Goal: Transaction & Acquisition: Book appointment/travel/reservation

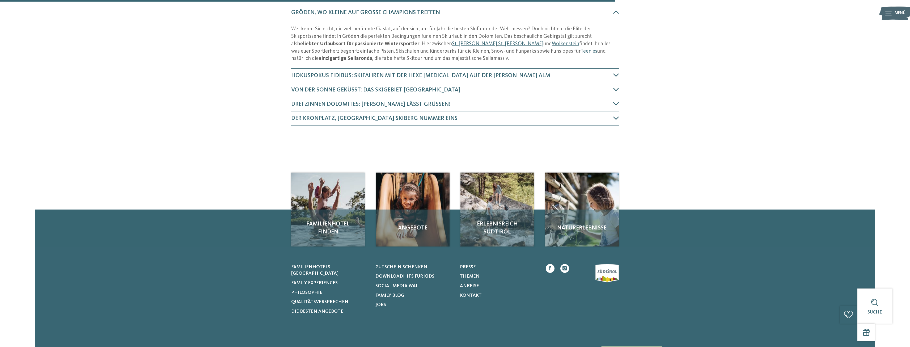
scroll to position [239, 0]
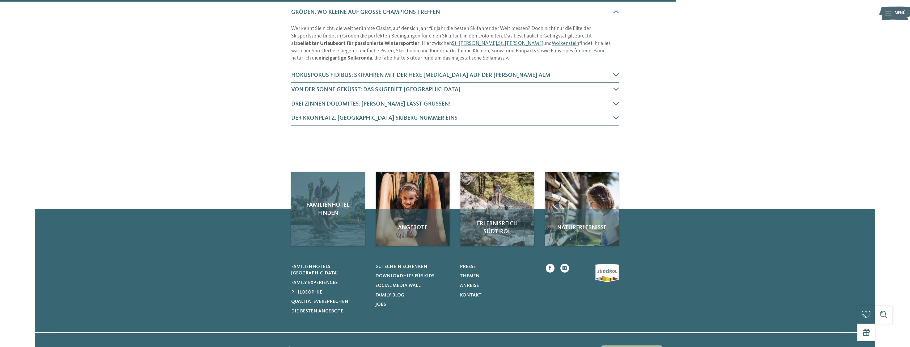
click at [315, 213] on span "Familienhotel finden" at bounding box center [328, 209] width 62 height 16
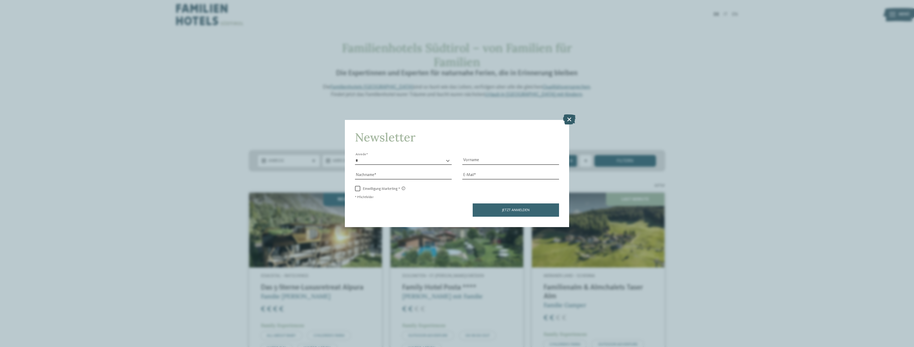
click at [569, 119] on icon at bounding box center [569, 119] width 12 height 10
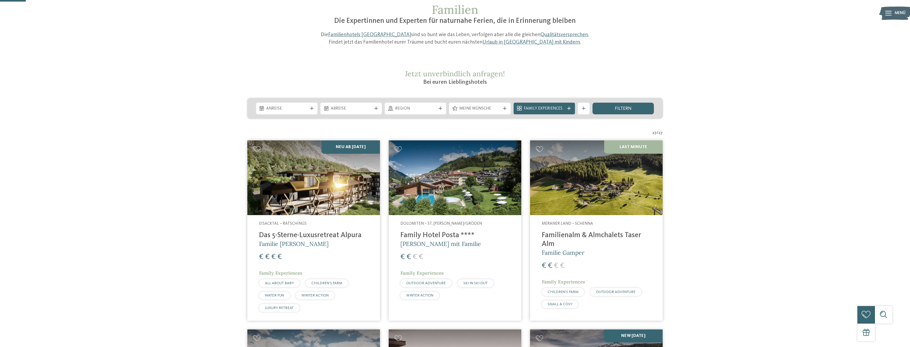
scroll to position [53, 0]
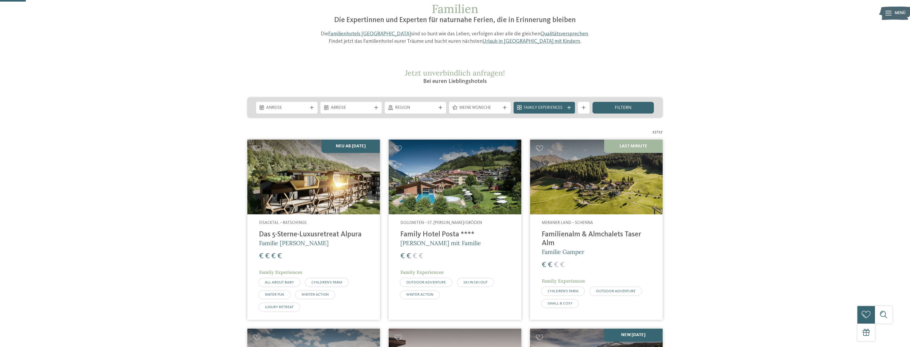
click at [325, 166] on img at bounding box center [313, 177] width 133 height 75
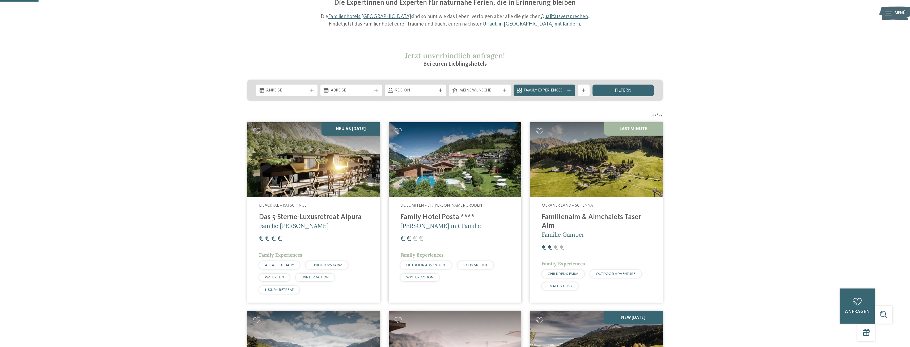
scroll to position [80, 0]
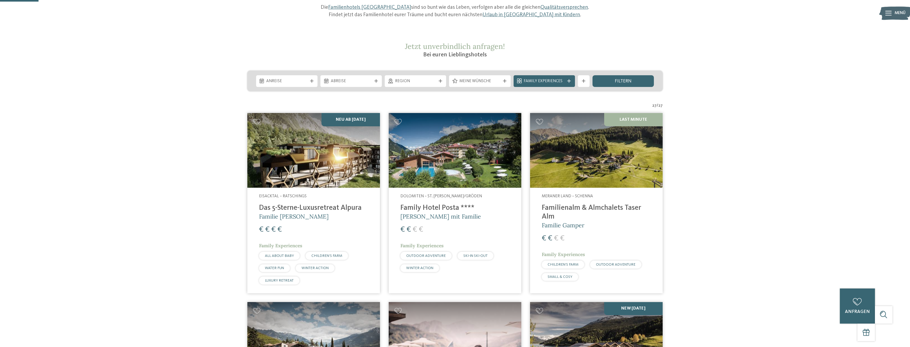
click at [487, 142] on img at bounding box center [455, 150] width 133 height 75
click at [420, 209] on h4 "Family Hotel Posta ****" at bounding box center [454, 208] width 109 height 9
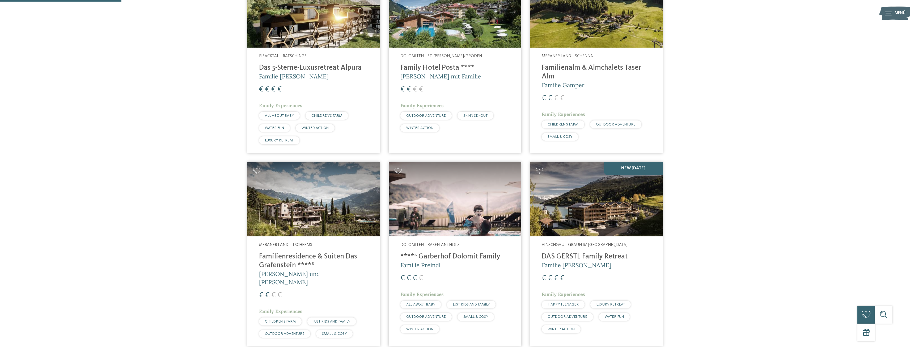
scroll to position [266, 0]
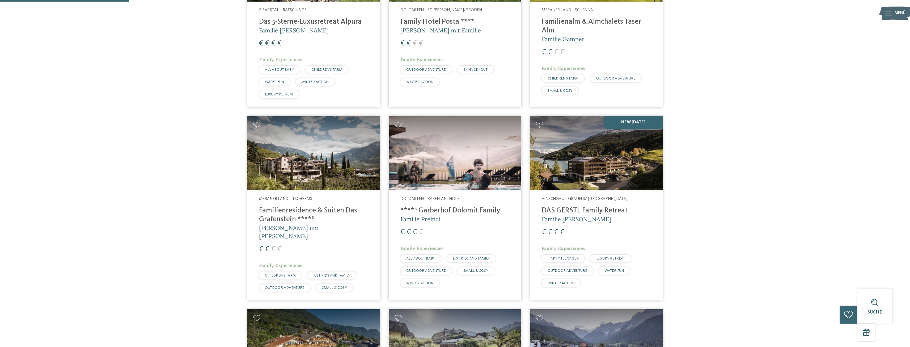
click at [323, 175] on img at bounding box center [313, 153] width 133 height 75
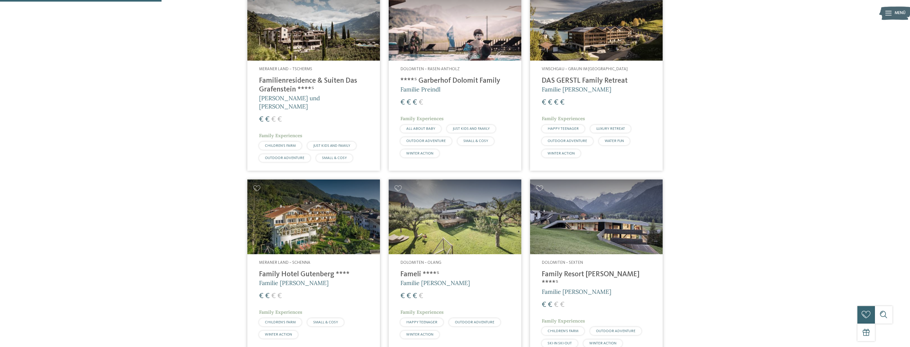
scroll to position [425, 0]
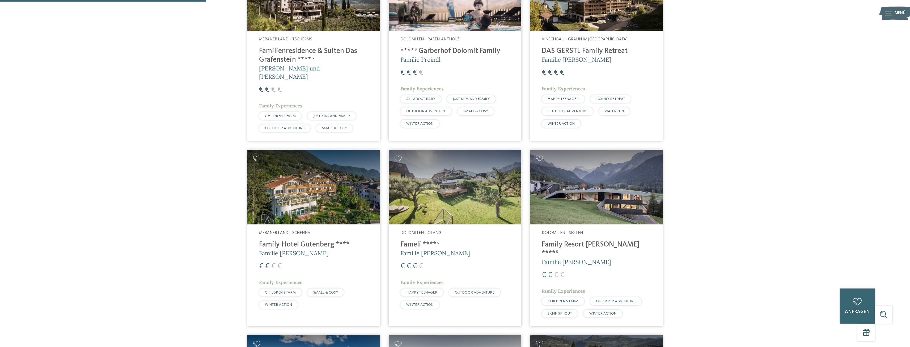
click at [618, 198] on img at bounding box center [596, 187] width 133 height 75
click at [584, 240] on h4 "Family Resort [PERSON_NAME] ****ˢ" at bounding box center [596, 249] width 109 height 18
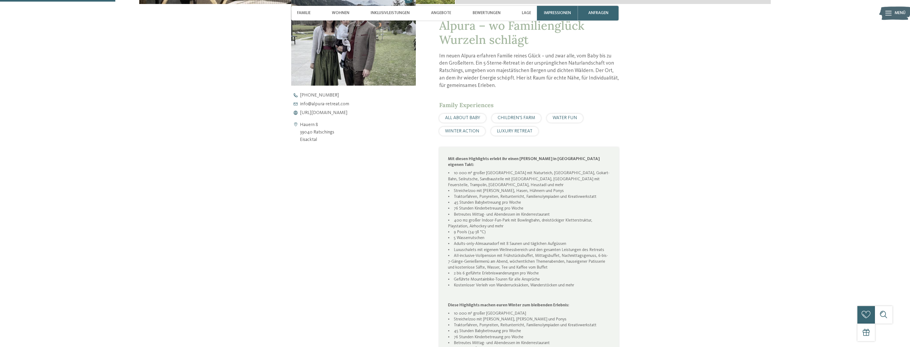
scroll to position [186, 0]
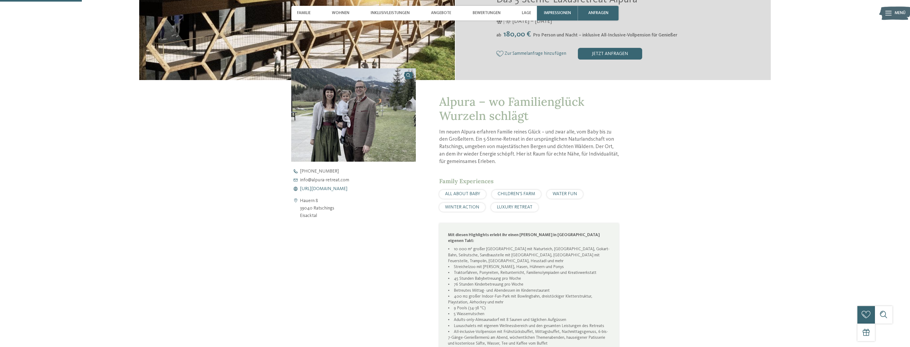
click at [348, 190] on span "https://www.alpura-retreat.com/" at bounding box center [324, 189] width 48 height 5
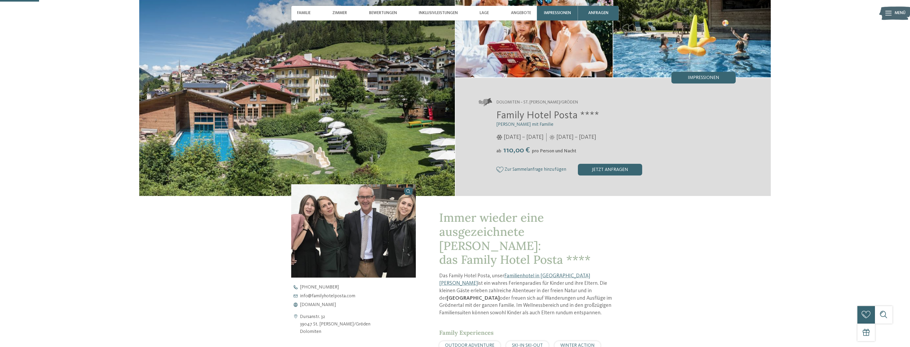
scroll to position [80, 0]
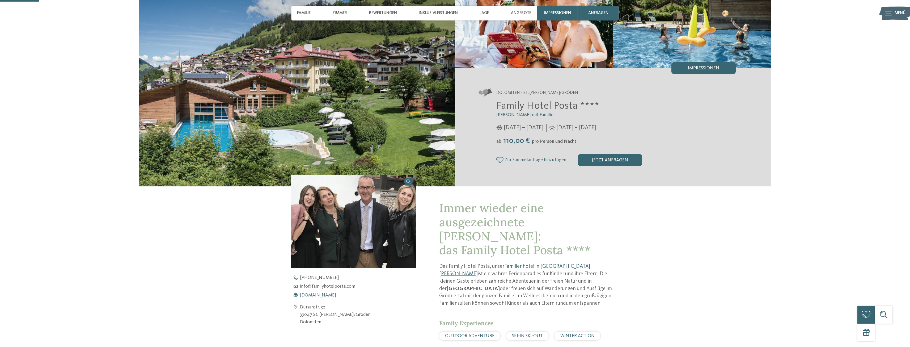
click at [333, 296] on span "www.familyhotelposta.com" at bounding box center [318, 295] width 36 height 5
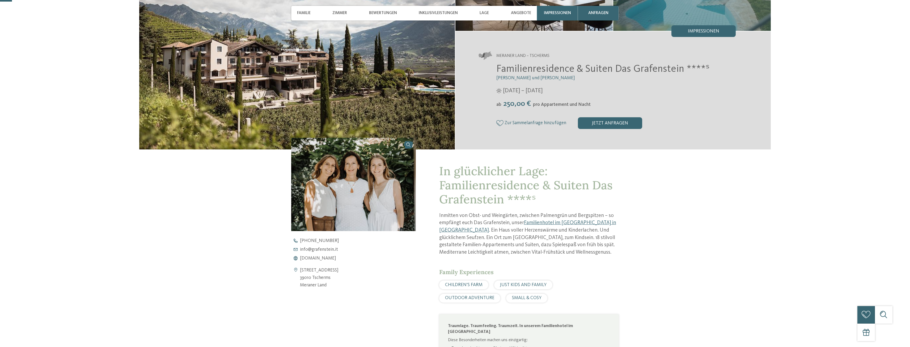
scroll to position [133, 0]
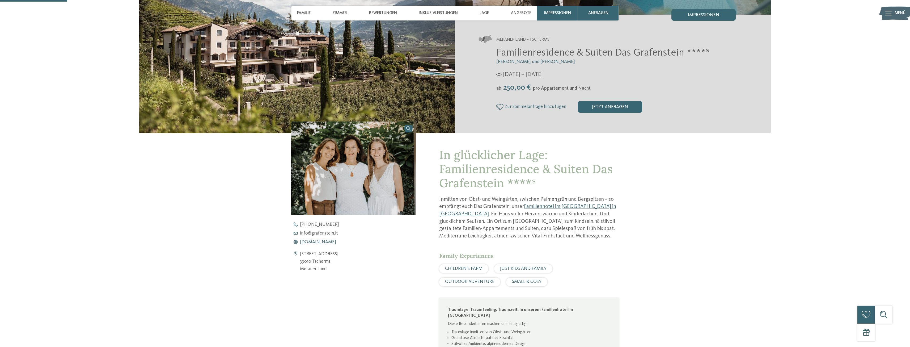
click at [313, 242] on span "www.grafenstein.it" at bounding box center [318, 242] width 36 height 5
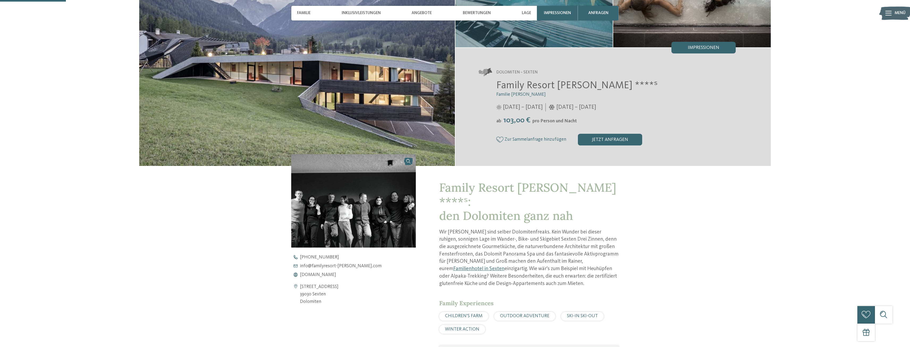
scroll to position [133, 0]
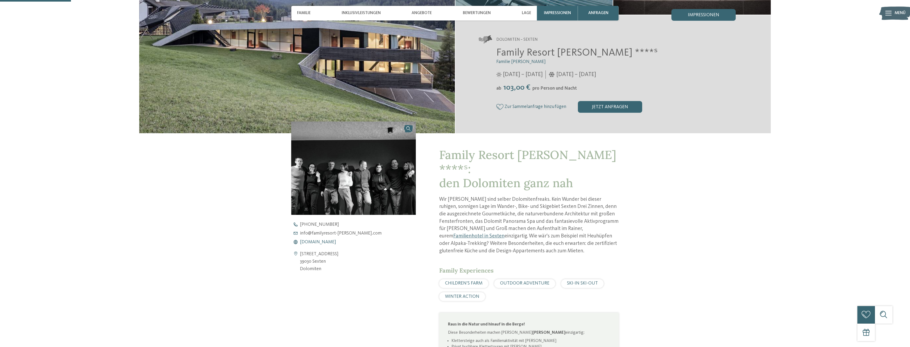
click at [336, 241] on span "[DOMAIN_NAME]" at bounding box center [318, 242] width 36 height 5
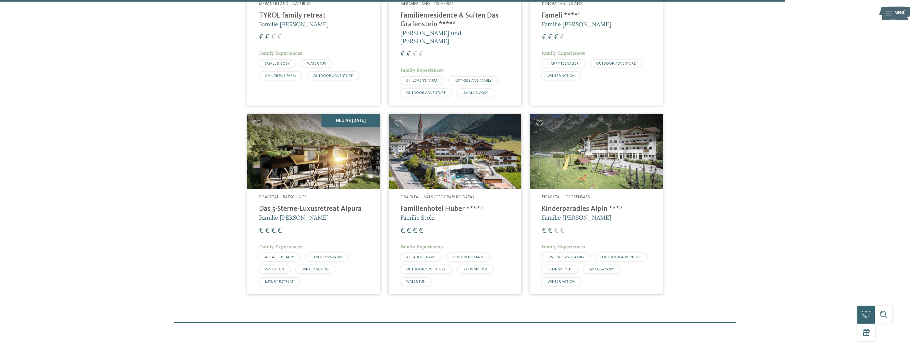
scroll to position [1860, 0]
